Goal: Find specific page/section: Find specific page/section

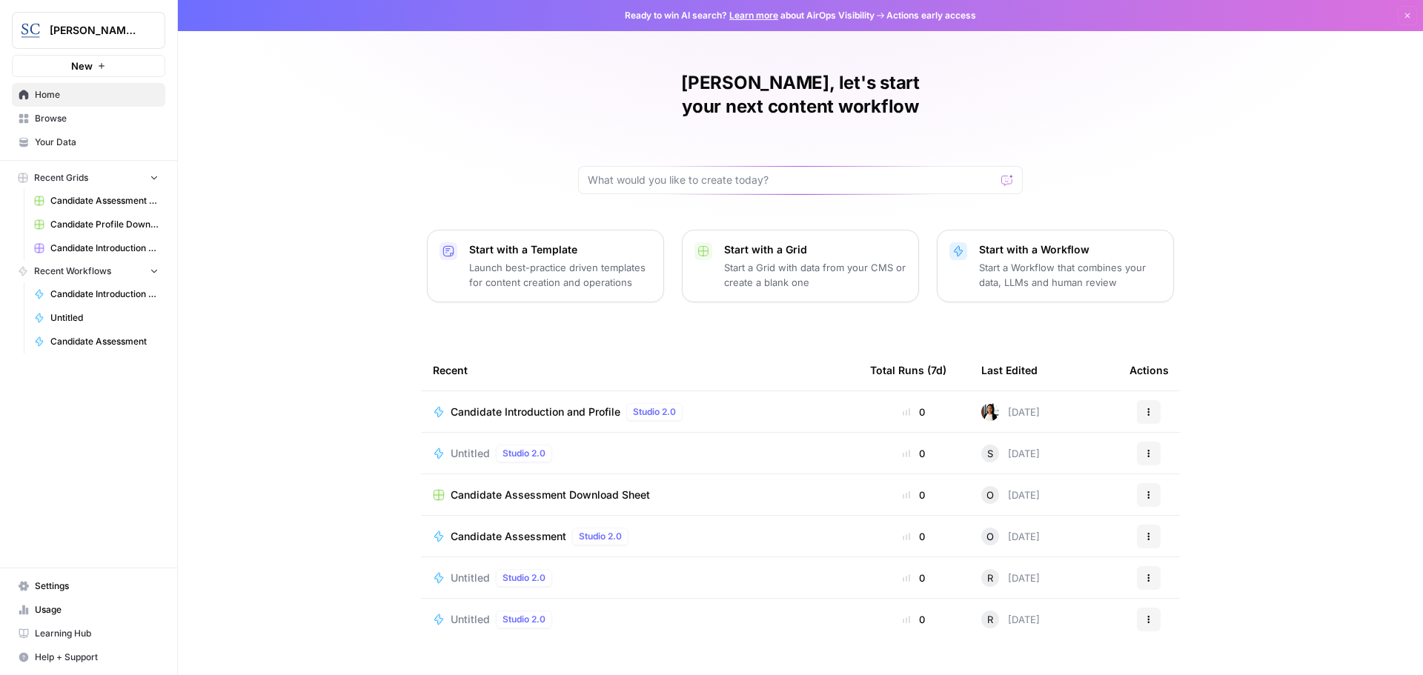
scroll to position [7, 0]
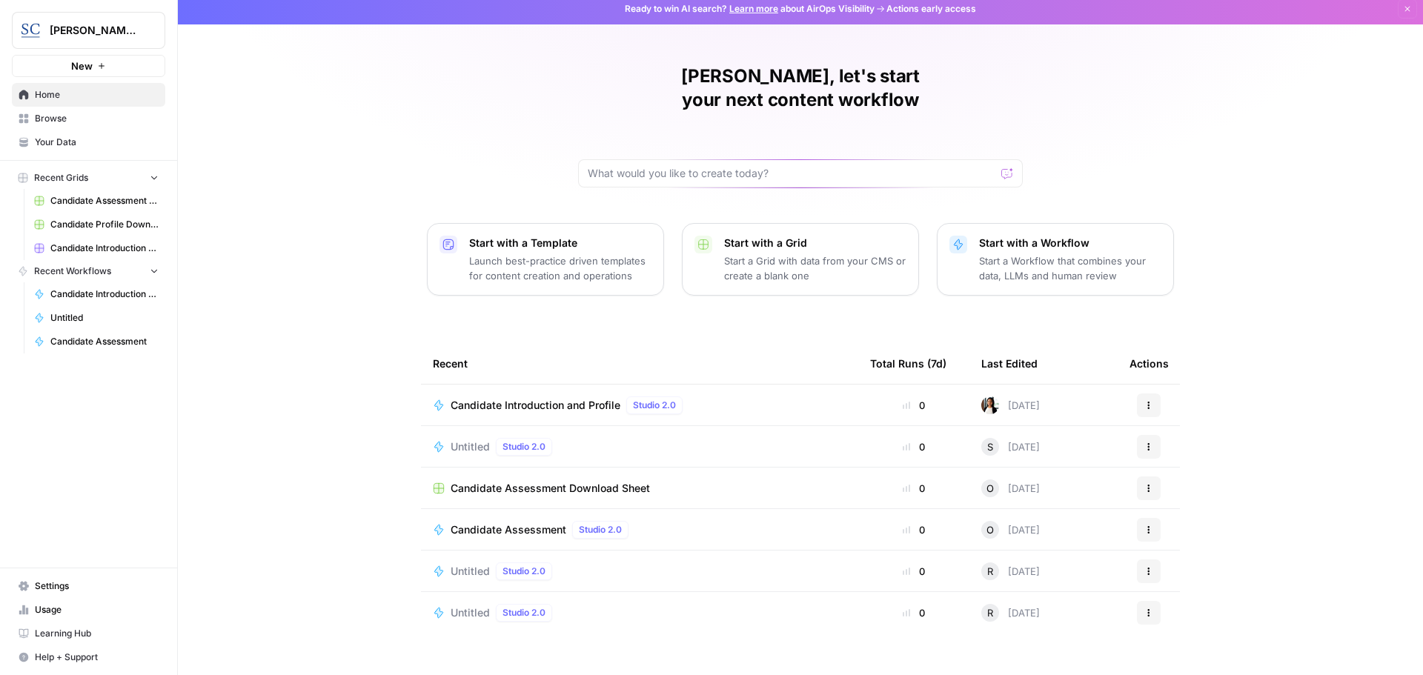
click at [1137, 393] on button "Actions" at bounding box center [1149, 405] width 24 height 24
click at [1174, 490] on span "Show History" at bounding box center [1219, 491] width 119 height 15
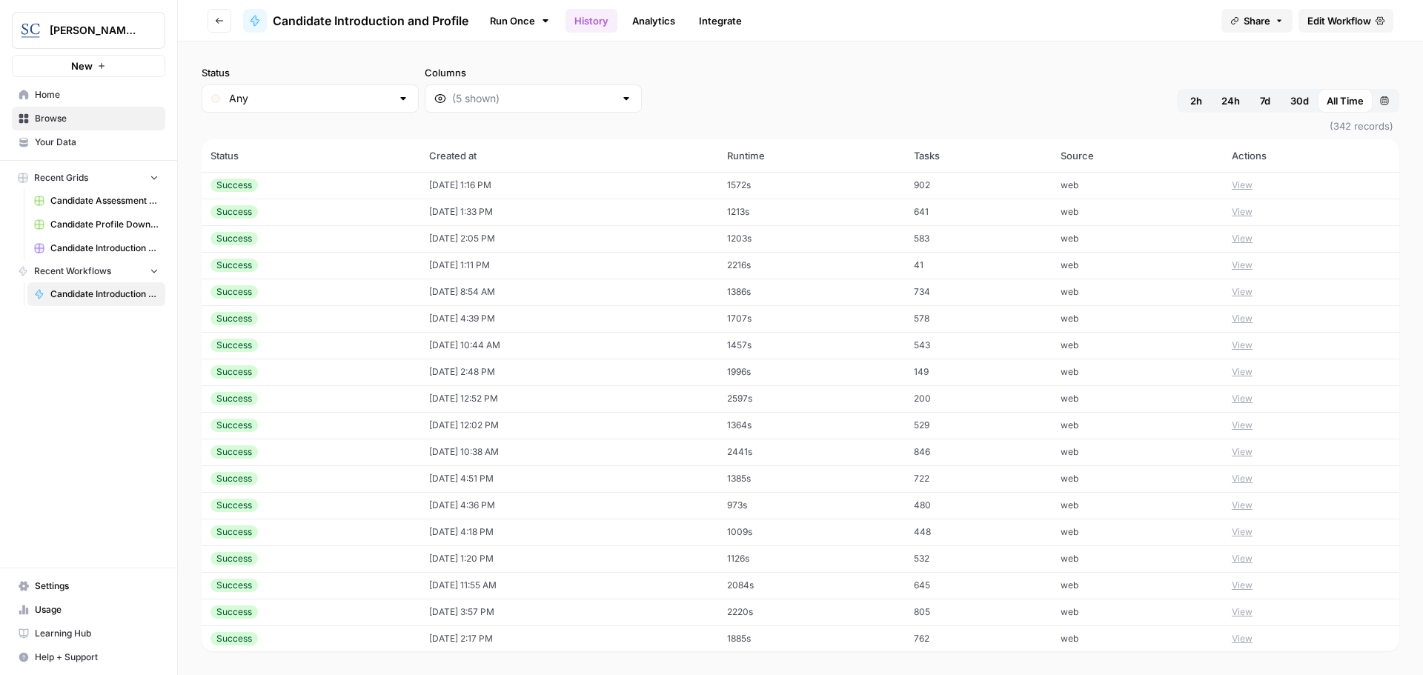
click at [79, 135] on link "Your Data" at bounding box center [88, 142] width 153 height 24
